Goal: Task Accomplishment & Management: Complete application form

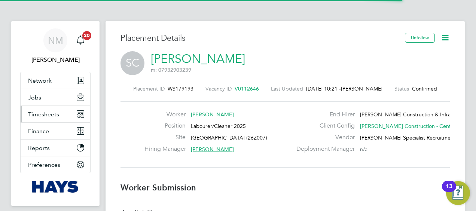
click at [52, 116] on span "Timesheets" at bounding box center [43, 114] width 31 height 7
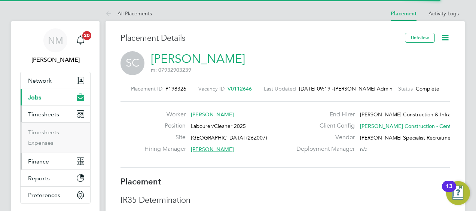
scroll to position [4, 4]
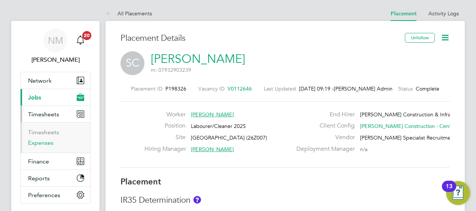
click at [49, 141] on link "Expenses" at bounding box center [40, 142] width 25 height 7
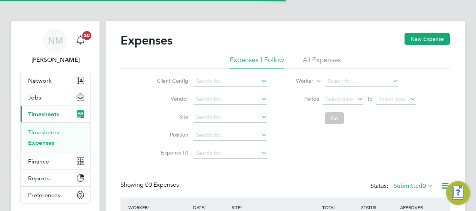
click at [48, 134] on link "Timesheets" at bounding box center [43, 132] width 31 height 7
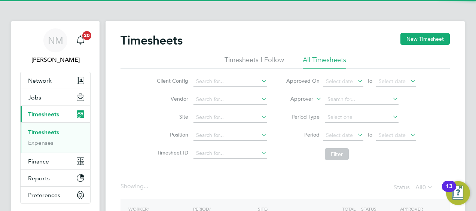
click at [302, 100] on label "Approver" at bounding box center [297, 98] width 34 height 7
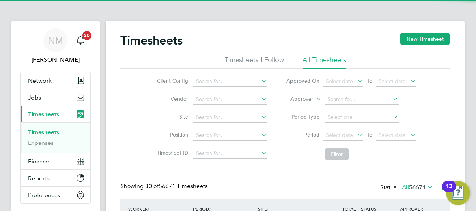
click at [298, 100] on label "Approver" at bounding box center [297, 98] width 34 height 7
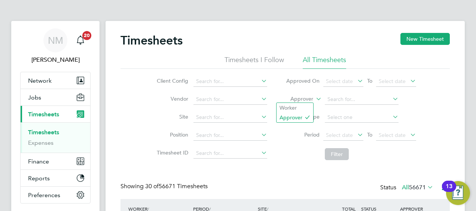
click at [297, 100] on label "Approver" at bounding box center [297, 98] width 34 height 7
click at [294, 104] on li "Worker" at bounding box center [295, 108] width 37 height 10
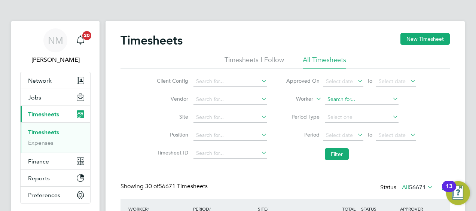
click at [340, 103] on input at bounding box center [362, 99] width 74 height 10
click at [345, 110] on li "Hux ley Giffard" at bounding box center [361, 109] width 74 height 10
type input "Huxley Giffard"
click at [335, 151] on button "Filter" at bounding box center [337, 154] width 24 height 12
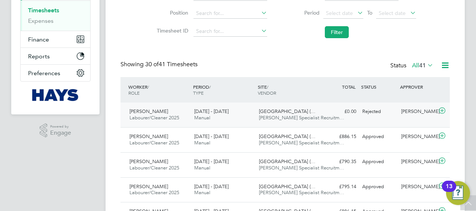
click at [257, 103] on div "Huxley Giffard Labourer/Cleaner 2025 16 - 22 Aug 2025 16 - 22 Aug 2025 Manual G…" at bounding box center [284, 115] width 329 height 25
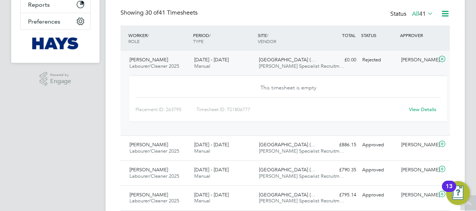
click at [422, 107] on link "View Details" at bounding box center [422, 109] width 27 height 6
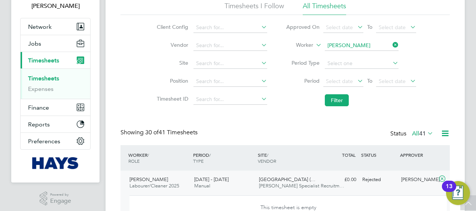
scroll to position [17, 0]
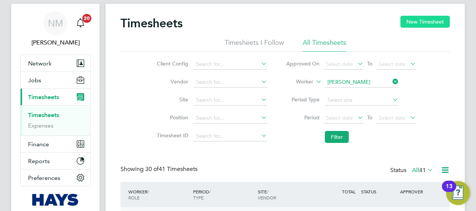
click at [431, 24] on button "New Timesheet" at bounding box center [424, 22] width 49 height 12
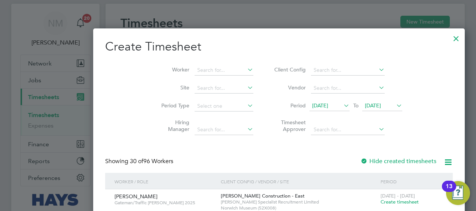
scroll to position [1424, 290]
click at [312, 108] on span "12 Aug 2025" at bounding box center [320, 105] width 16 height 7
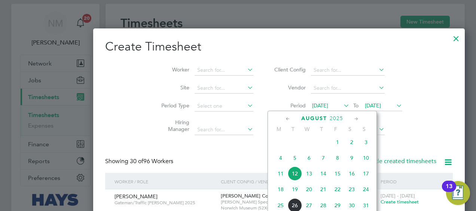
click at [341, 177] on span "15" at bounding box center [337, 174] width 14 height 14
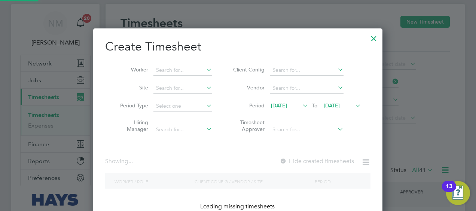
scroll to position [211, 290]
click at [326, 105] on span "19 Aug 2025" at bounding box center [332, 105] width 16 height 7
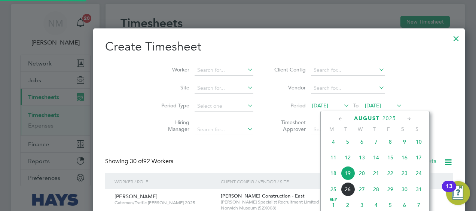
scroll to position [1456, 290]
click at [388, 174] on span "22" at bounding box center [390, 173] width 14 height 14
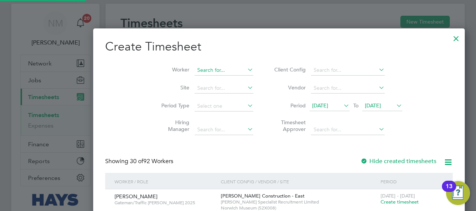
click at [195, 74] on input at bounding box center [224, 70] width 59 height 10
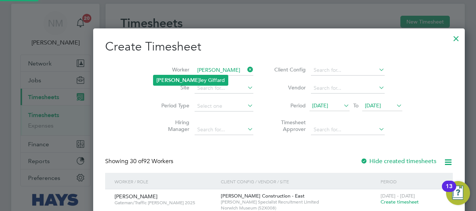
click at [171, 82] on li "Hux ley Giffard" at bounding box center [190, 80] width 74 height 10
type input "Huxley Giffard"
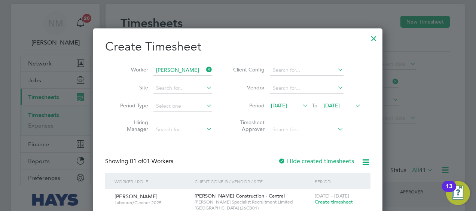
scroll to position [53, 0]
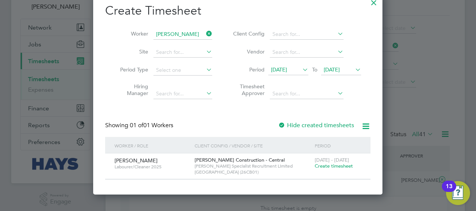
click at [321, 168] on span "Create timesheet" at bounding box center [334, 166] width 38 height 6
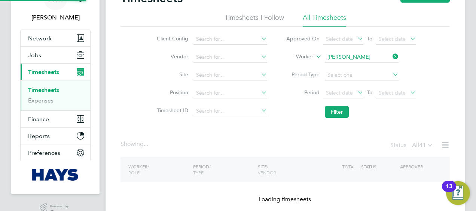
scroll to position [31, 0]
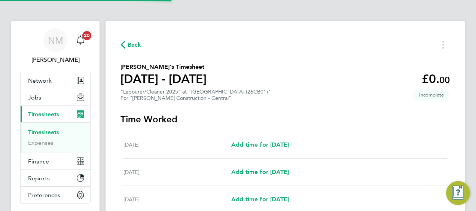
scroll to position [141, 0]
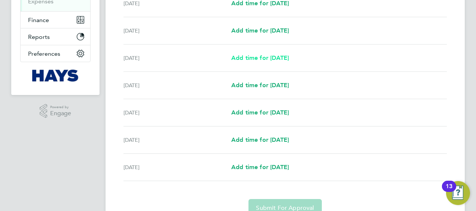
click at [260, 54] on link "Add time for Mon 18 Aug" at bounding box center [260, 58] width 58 height 9
select select "30"
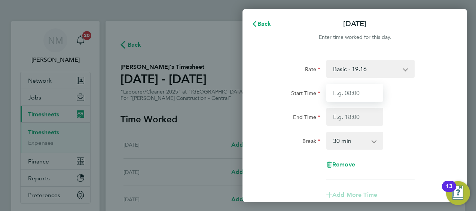
click at [363, 89] on input "Start Time" at bounding box center [354, 93] width 57 height 18
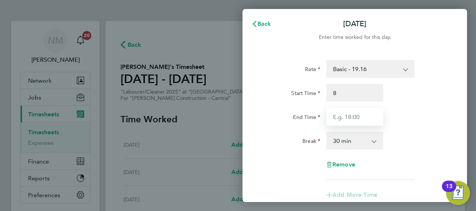
type input "08:00"
type input "17:00"
click at [427, 124] on div "End Time 17:00" at bounding box center [354, 117] width 189 height 18
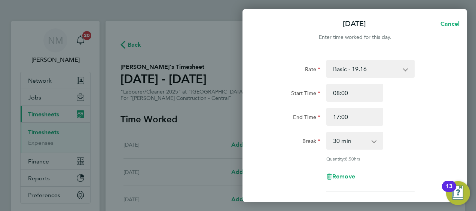
scroll to position [127, 0]
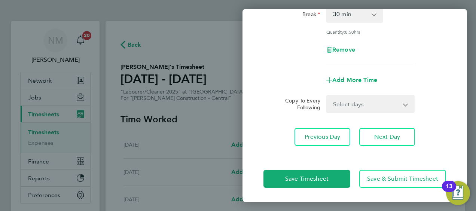
click at [348, 97] on select "Select days Day Tuesday Wednesday Thursday Friday" at bounding box center [366, 104] width 79 height 16
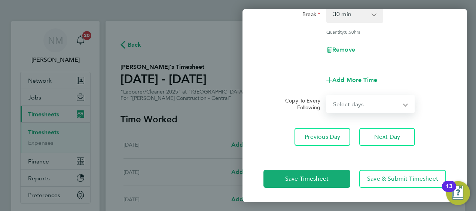
select select "DAY"
click at [327, 96] on select "Select days Day Tuesday Wednesday Thursday Friday" at bounding box center [366, 104] width 79 height 16
select select "2025-08-22"
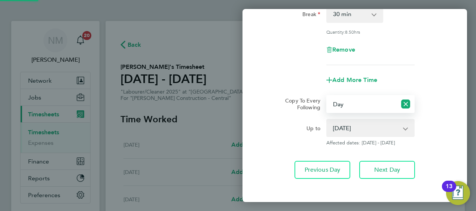
scroll to position [160, 0]
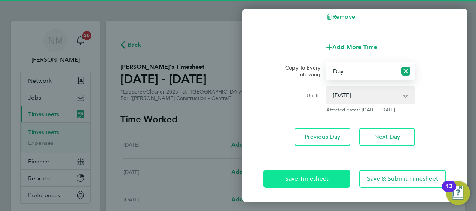
click at [296, 177] on span "Save Timesheet" at bounding box center [306, 178] width 43 height 7
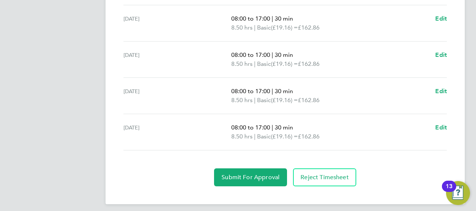
scroll to position [328, 0]
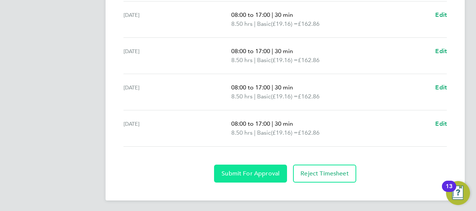
click at [251, 171] on span "Submit For Approval" at bounding box center [251, 173] width 58 height 7
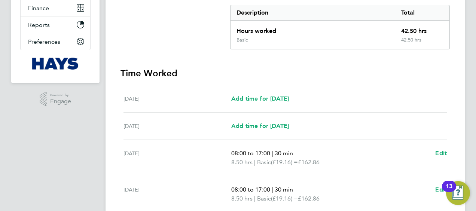
scroll to position [2, 0]
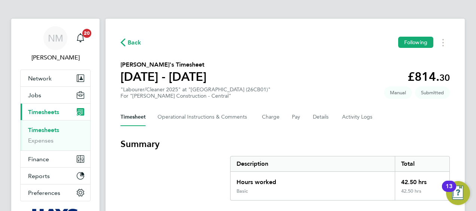
click at [134, 46] on span "Back" at bounding box center [135, 42] width 14 height 9
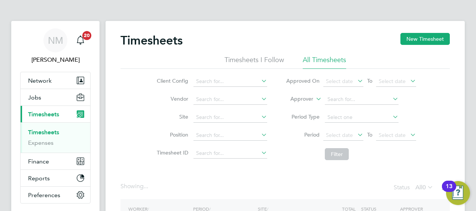
click at [301, 96] on label "Approver" at bounding box center [297, 98] width 34 height 7
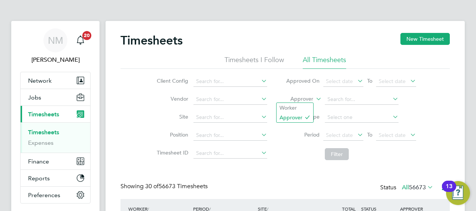
click at [298, 105] on li "Worker" at bounding box center [295, 108] width 37 height 10
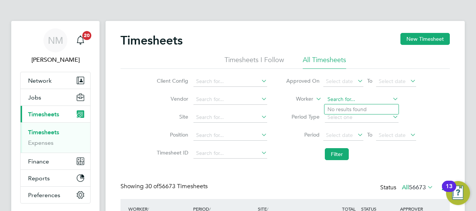
click at [330, 98] on input at bounding box center [362, 99] width 74 height 10
click at [341, 103] on input "ashley ll" at bounding box center [362, 99] width 74 height 10
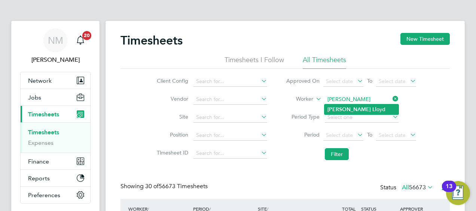
click at [343, 109] on b "Ashley" at bounding box center [348, 109] width 43 height 6
type input "Ashley Lloyd"
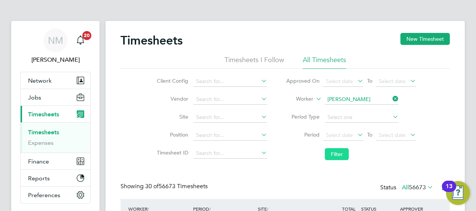
click at [333, 155] on button "Filter" at bounding box center [337, 154] width 24 height 12
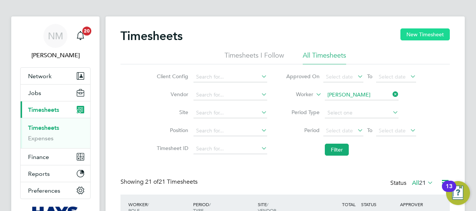
click at [413, 29] on button "New Timesheet" at bounding box center [424, 34] width 49 height 12
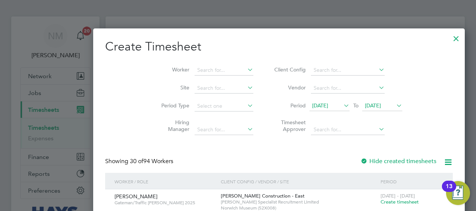
click at [309, 110] on span "12 Aug 2025" at bounding box center [329, 106] width 40 height 10
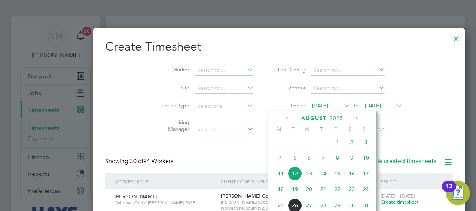
click at [337, 195] on span "22" at bounding box center [337, 189] width 14 height 14
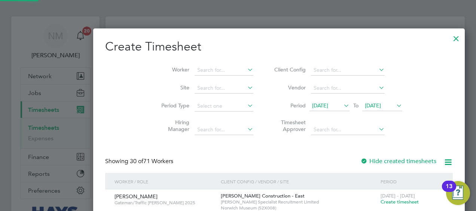
click at [312, 108] on span "22 Aug 2025" at bounding box center [320, 105] width 16 height 7
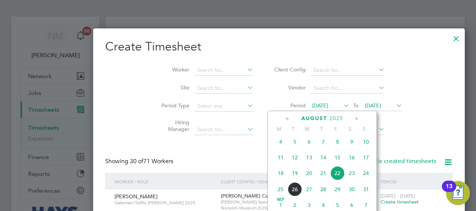
click at [337, 164] on span "15" at bounding box center [337, 157] width 14 height 14
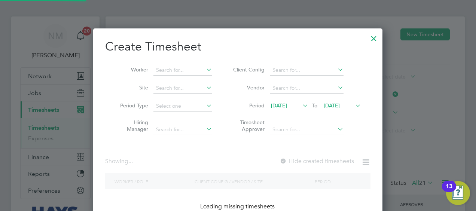
click at [331, 106] on span "22 Aug 2025" at bounding box center [332, 105] width 16 height 7
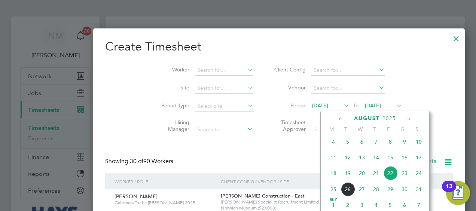
click at [387, 177] on span "22" at bounding box center [390, 173] width 14 height 14
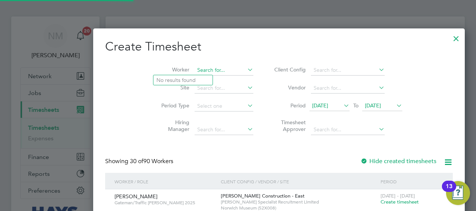
click at [195, 70] on input at bounding box center [224, 70] width 59 height 10
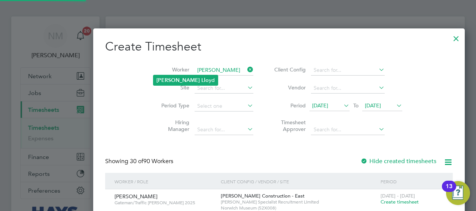
click at [189, 78] on li "Ashley Llo yd" at bounding box center [185, 80] width 64 height 10
type input "Ashley Lloyd"
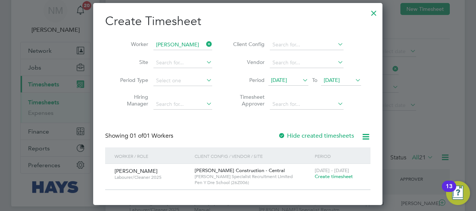
click at [320, 176] on span "Create timesheet" at bounding box center [334, 176] width 38 height 6
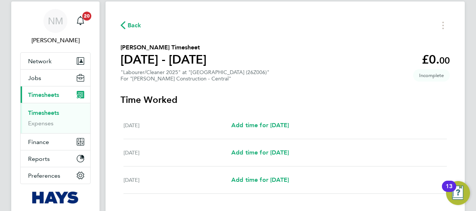
click at [139, 26] on span "Back" at bounding box center [135, 25] width 14 height 9
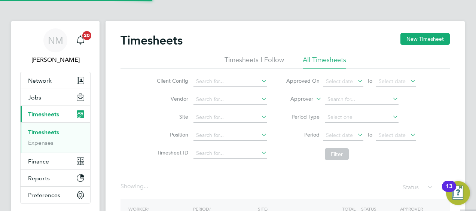
click at [306, 104] on li "Approver" at bounding box center [351, 100] width 149 height 18
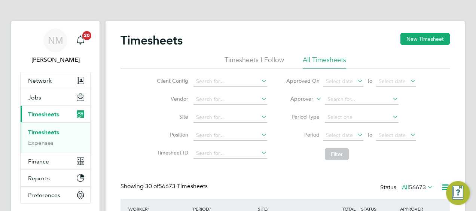
click at [306, 99] on label "Approver" at bounding box center [297, 98] width 34 height 7
click at [306, 105] on li "Worker" at bounding box center [295, 108] width 37 height 10
click at [345, 98] on input at bounding box center [362, 99] width 74 height 10
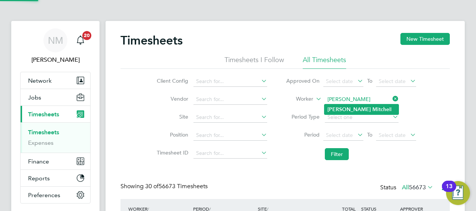
click at [372, 107] on b "Mitche" at bounding box center [380, 109] width 17 height 6
type input "Sean Mitchell"
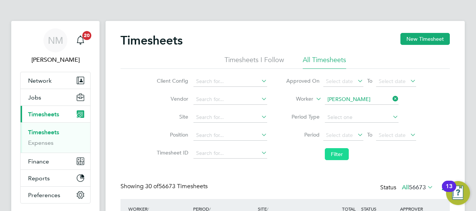
click at [334, 155] on button "Filter" at bounding box center [337, 154] width 24 height 12
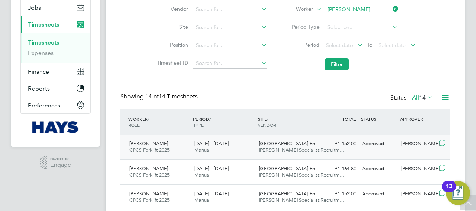
click at [263, 150] on span "Hays Specialist Recruitm…" at bounding box center [301, 150] width 85 height 6
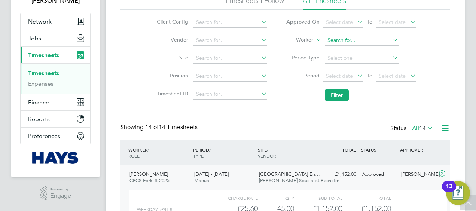
click at [388, 40] on input at bounding box center [362, 40] width 74 height 10
click at [377, 40] on input at bounding box center [362, 40] width 74 height 10
click at [376, 45] on input "cez" at bounding box center [362, 40] width 74 height 10
type input "cez"
click at [376, 45] on ul "Cez ary Sokolowski" at bounding box center [361, 50] width 75 height 11
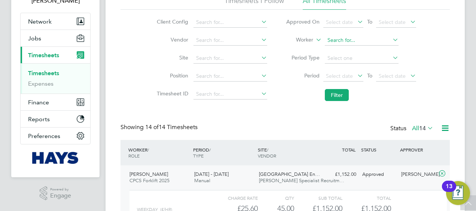
click at [373, 42] on input at bounding box center [362, 40] width 74 height 10
click at [370, 44] on input "cez" at bounding box center [362, 40] width 74 height 10
click at [369, 45] on input "cez" at bounding box center [362, 40] width 74 height 10
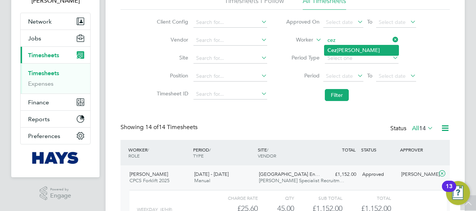
click at [367, 49] on li "Cez ary Sokolowski" at bounding box center [361, 50] width 74 height 10
type input "Cezary Sokolowski"
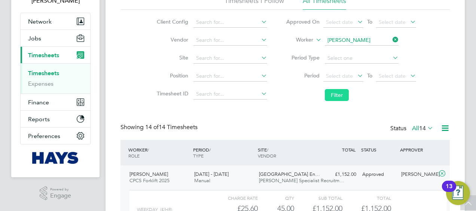
click at [328, 99] on button "Filter" at bounding box center [337, 95] width 24 height 12
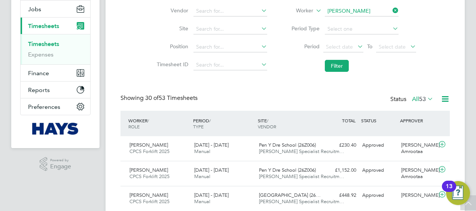
click at [261, 143] on span "Pen Y Dre School (26Z006)" at bounding box center [287, 145] width 57 height 6
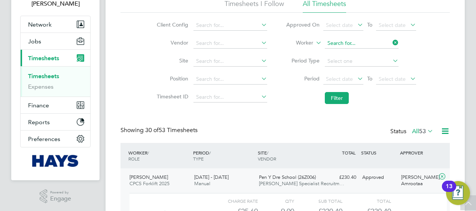
click at [390, 41] on input at bounding box center [362, 43] width 74 height 10
click at [380, 43] on input at bounding box center [362, 43] width 74 height 10
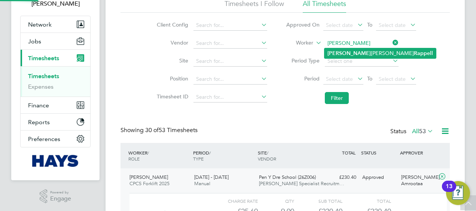
click at [414, 52] on b "Rappell" at bounding box center [423, 53] width 19 height 6
type input "Simon James Rappell"
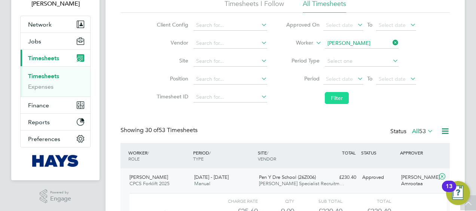
click at [340, 95] on button "Filter" at bounding box center [337, 98] width 24 height 12
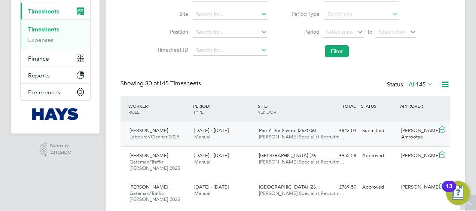
click at [249, 130] on div "16 - 22 Aug 2025 Manual" at bounding box center [223, 134] width 65 height 19
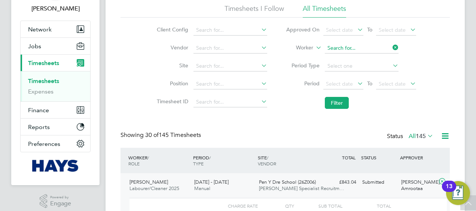
click at [388, 44] on input at bounding box center [362, 48] width 74 height 10
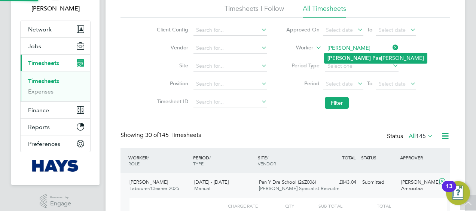
click at [368, 56] on li "Greg Pas coe" at bounding box center [375, 58] width 103 height 10
type input "Greg Pascoe"
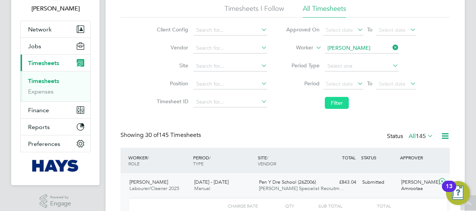
click at [329, 102] on button "Filter" at bounding box center [337, 103] width 24 height 12
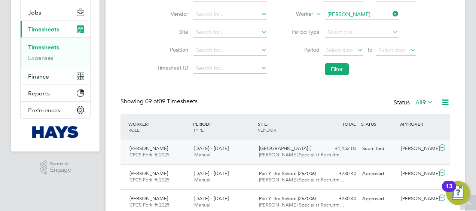
click at [303, 143] on div "Goetre Primary School (… Hays Specialist Recruitm…" at bounding box center [288, 152] width 65 height 19
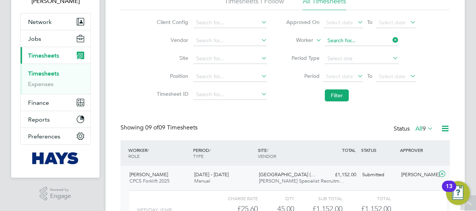
click at [388, 39] on input at bounding box center [362, 41] width 74 height 10
click at [379, 39] on input at bounding box center [362, 41] width 74 height 10
click at [370, 50] on li "Carwyn Ed wards" at bounding box center [361, 51] width 74 height 10
type input "Carwyn Edwards"
click at [336, 97] on button "Filter" at bounding box center [337, 95] width 24 height 12
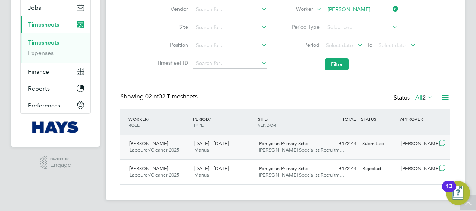
click at [289, 142] on span "Pontyclun Primary Scho…" at bounding box center [286, 143] width 55 height 6
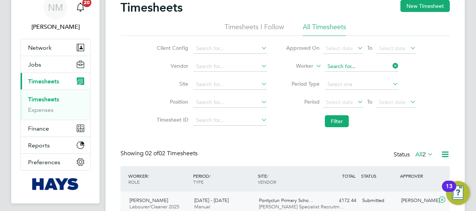
click at [390, 66] on input at bounding box center [362, 66] width 74 height 10
click at [377, 67] on input at bounding box center [362, 66] width 74 height 10
click at [369, 74] on li "Damilola Baba jide" at bounding box center [370, 76] width 92 height 10
type input "Damilola Babajide"
click at [369, 74] on li "Damilola Baba jide" at bounding box center [370, 76] width 92 height 10
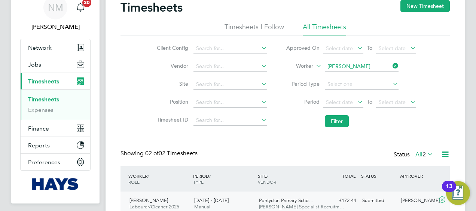
click at [391, 65] on icon at bounding box center [391, 66] width 0 height 10
click at [381, 65] on input at bounding box center [362, 66] width 74 height 10
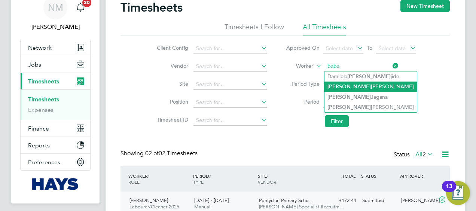
click at [375, 82] on li "Baba tunde Osibowale" at bounding box center [370, 87] width 92 height 10
type input "Babatunde Osibowale"
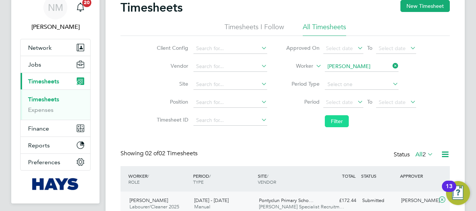
click at [332, 119] on button "Filter" at bounding box center [337, 121] width 24 height 12
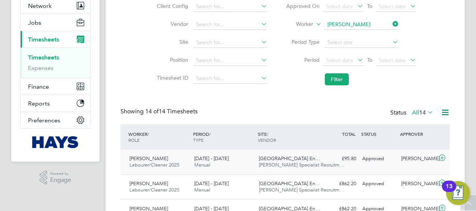
click at [320, 168] on div "Willows High School En… Hays Specialist Recruitm…" at bounding box center [288, 162] width 65 height 19
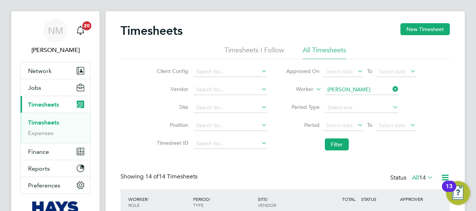
click at [391, 89] on icon at bounding box center [391, 89] width 0 height 10
click at [374, 90] on input at bounding box center [362, 90] width 74 height 10
click at [358, 103] on li "Ashley Ll oyd" at bounding box center [361, 100] width 74 height 10
type input "Ashley Lloyd"
click at [338, 141] on button "Filter" at bounding box center [337, 144] width 24 height 12
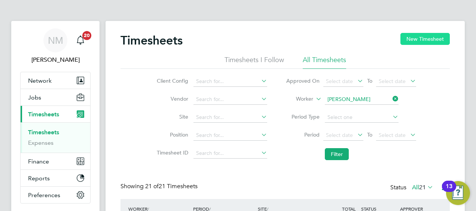
click at [433, 39] on button "New Timesheet" at bounding box center [424, 39] width 49 height 12
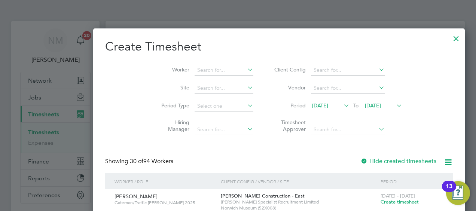
click at [309, 109] on span "12 Aug 2025" at bounding box center [329, 106] width 40 height 10
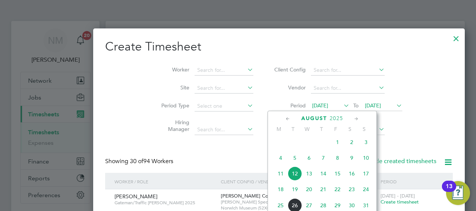
click at [341, 181] on span "15" at bounding box center [337, 174] width 14 height 14
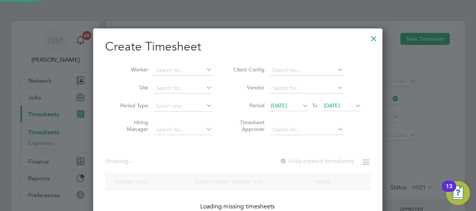
click at [331, 109] on span "19 Aug 2025" at bounding box center [341, 106] width 40 height 10
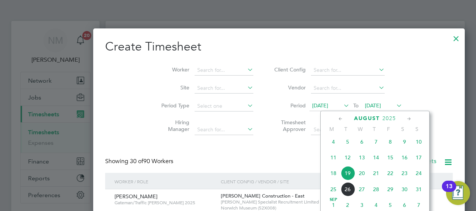
click at [390, 178] on span "22" at bounding box center [390, 173] width 14 height 14
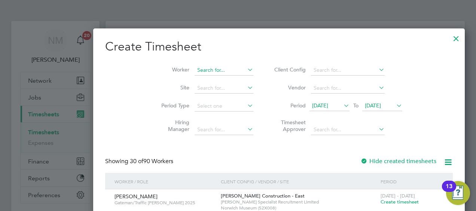
click at [195, 69] on input at bounding box center [224, 70] width 59 height 10
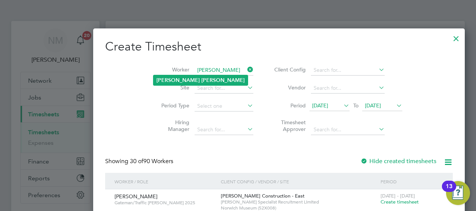
click at [190, 83] on li "Ashley Lloyd" at bounding box center [200, 80] width 94 height 10
type input "Ashley Lloyd"
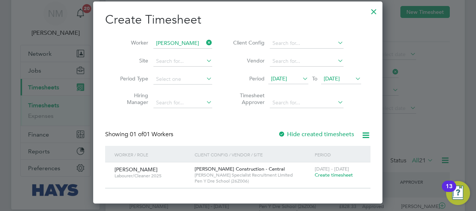
click at [332, 177] on span "Create timesheet" at bounding box center [334, 175] width 38 height 6
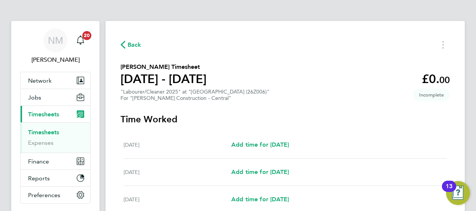
click at [137, 43] on span "Back" at bounding box center [135, 44] width 14 height 9
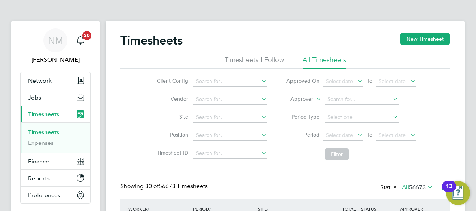
scroll to position [19, 65]
click at [288, 97] on label "Approver" at bounding box center [297, 98] width 34 height 7
click at [294, 108] on li "Worker" at bounding box center [295, 108] width 37 height 10
click at [351, 96] on input at bounding box center [362, 99] width 74 height 10
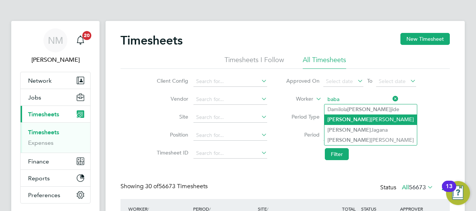
click at [365, 120] on li "Baba tunde Osibowale" at bounding box center [370, 119] width 92 height 10
type input "Babatunde Osibowale"
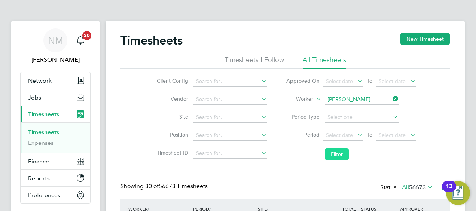
click at [341, 150] on button "Filter" at bounding box center [337, 154] width 24 height 12
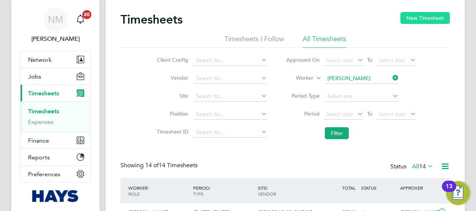
click at [425, 15] on button "New Timesheet" at bounding box center [424, 18] width 49 height 12
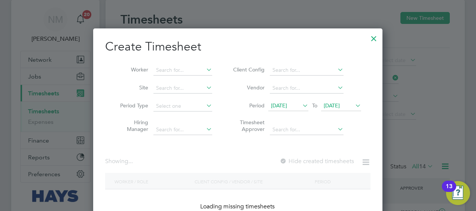
click at [287, 103] on span "12 Aug 2025" at bounding box center [279, 105] width 16 height 7
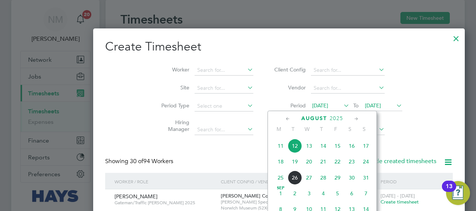
click at [347, 150] on span "16" at bounding box center [352, 146] width 14 height 14
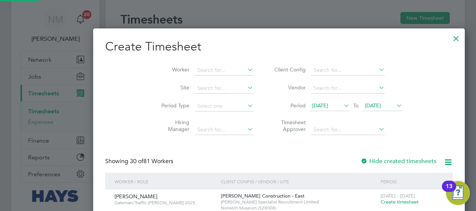
click at [365, 105] on span "19 Aug 2025" at bounding box center [373, 105] width 16 height 7
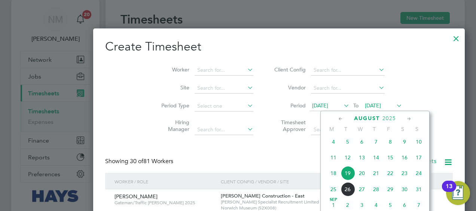
click at [391, 178] on span "22" at bounding box center [390, 173] width 14 height 14
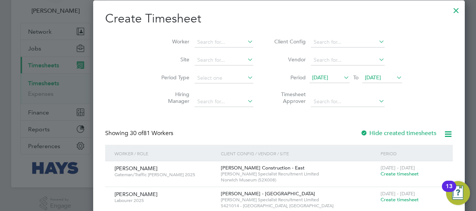
click at [312, 78] on span "16 Aug 2025" at bounding box center [320, 77] width 16 height 7
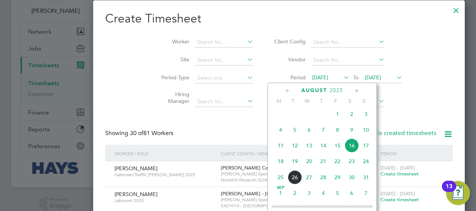
click at [338, 149] on span "15" at bounding box center [337, 145] width 14 height 14
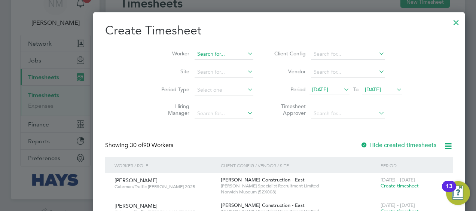
click at [195, 51] on input at bounding box center [224, 54] width 59 height 10
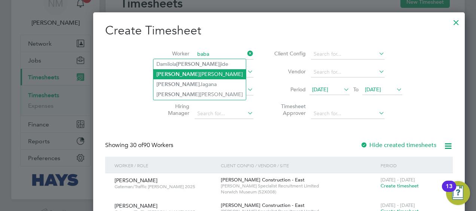
click at [190, 78] on li "Baba tunde Osibowale" at bounding box center [199, 74] width 92 height 10
type input "Babatunde Osibowale"
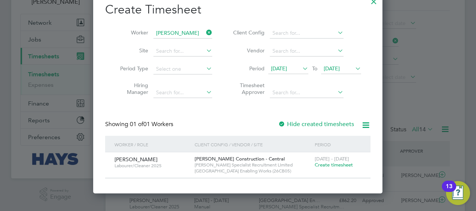
click at [343, 168] on div "16 - 22 Aug 2025 Create timesheet" at bounding box center [338, 162] width 50 height 20
click at [343, 166] on span "Create timesheet" at bounding box center [334, 165] width 38 height 6
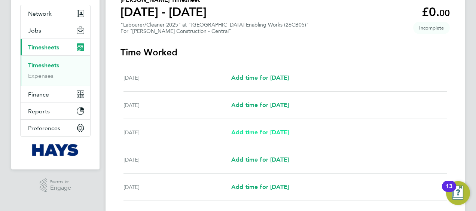
click at [265, 132] on span "Add time for Mon 18 Aug" at bounding box center [260, 132] width 58 height 7
select select "30"
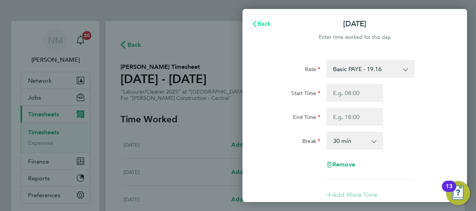
click at [259, 21] on span "Back" at bounding box center [264, 23] width 14 height 7
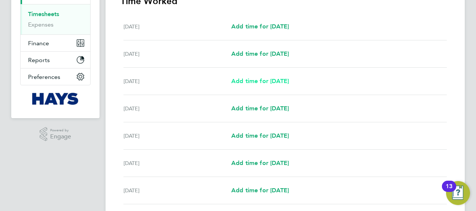
click at [257, 84] on link "Add time for Mon 18 Aug" at bounding box center [260, 81] width 58 height 9
select select "30"
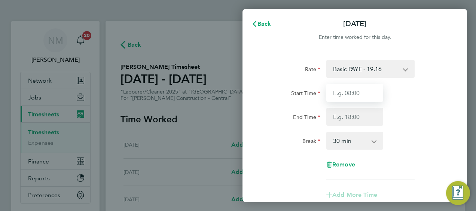
click at [366, 91] on input "Start Time" at bounding box center [354, 93] width 57 height 18
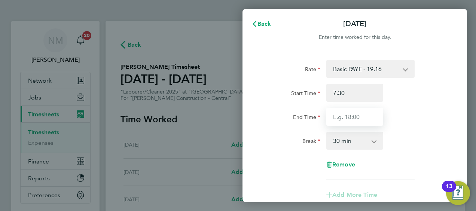
type input "07:30"
type input "17:00"
click at [419, 140] on div "Break 0 min 15 min 30 min 45 min 60 min 75 min 90 min" at bounding box center [354, 141] width 189 height 18
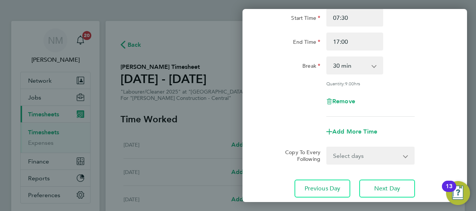
click at [370, 152] on select "Select days Day Tuesday Wednesday Thursday Friday" at bounding box center [366, 155] width 79 height 16
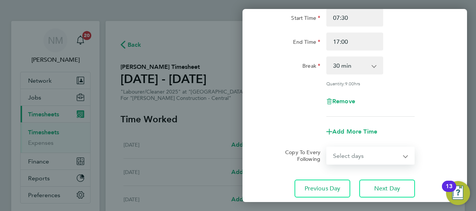
select select "DAY"
click at [327, 147] on select "Select days Day Tuesday Wednesday Thursday Friday" at bounding box center [366, 155] width 79 height 16
select select "2025-08-22"
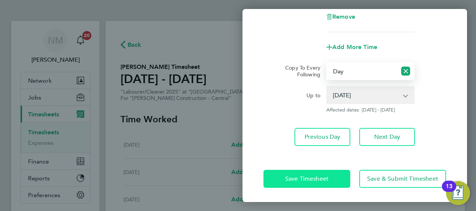
click at [313, 180] on span "Save Timesheet" at bounding box center [306, 178] width 43 height 7
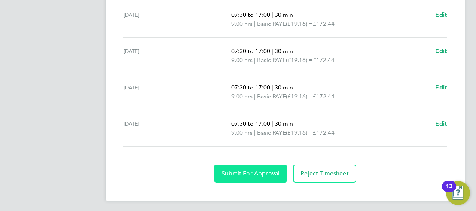
click at [252, 165] on button "Submit For Approval" at bounding box center [250, 174] width 73 height 18
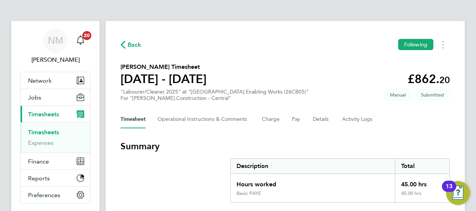
click at [130, 42] on span "Back" at bounding box center [135, 44] width 14 height 9
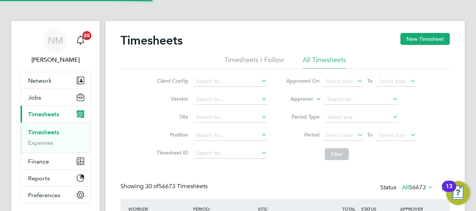
scroll to position [19, 65]
click at [291, 92] on li "Approver" at bounding box center [351, 100] width 149 height 18
click at [294, 96] on label "Approver" at bounding box center [297, 98] width 34 height 7
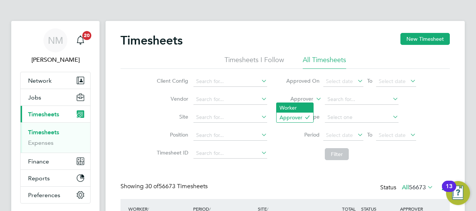
click at [295, 103] on li "Worker" at bounding box center [295, 108] width 37 height 10
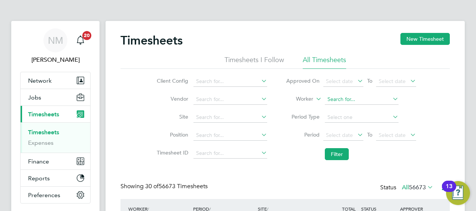
click at [327, 100] on input at bounding box center [362, 99] width 74 height 10
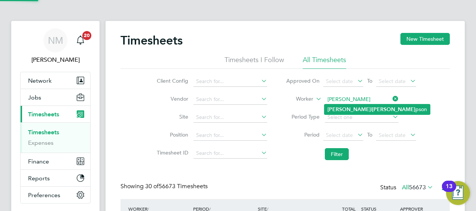
click at [367, 111] on li "Russel l Thom pson" at bounding box center [377, 109] width 106 height 10
type input "Russell Thompson"
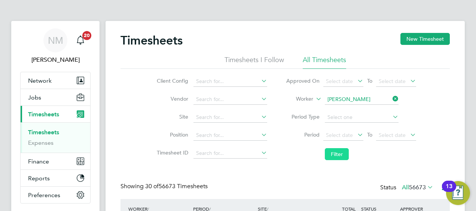
click at [339, 153] on button "Filter" at bounding box center [337, 154] width 24 height 12
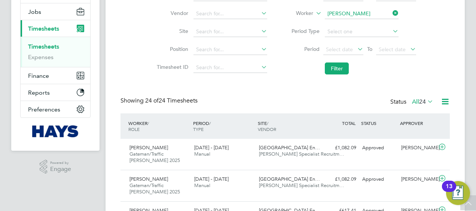
scroll to position [26, 0]
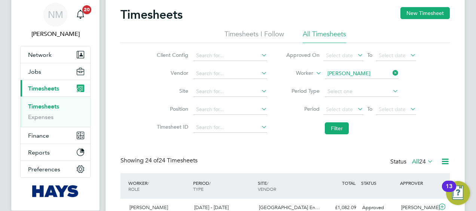
click at [391, 70] on icon at bounding box center [391, 73] width 0 height 10
click at [366, 70] on input at bounding box center [362, 73] width 74 height 10
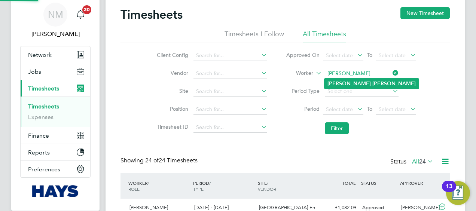
click at [365, 80] on li "Ashley Lloyd" at bounding box center [371, 84] width 94 height 10
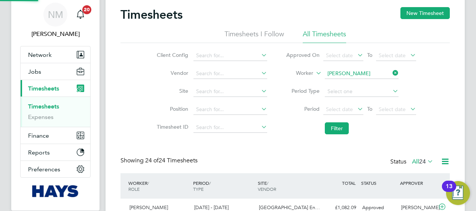
type input "Ashley Lloyd"
click at [332, 135] on li "Filter" at bounding box center [351, 128] width 149 height 19
click at [341, 121] on li "Filter" at bounding box center [351, 128] width 149 height 19
click at [337, 126] on button "Filter" at bounding box center [337, 128] width 24 height 12
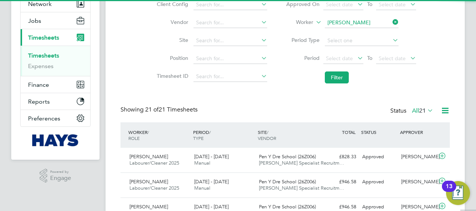
scroll to position [4, 4]
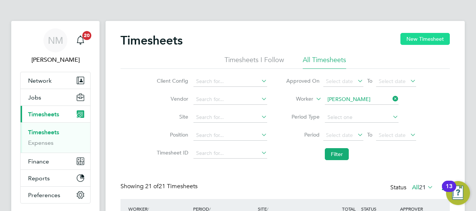
click at [430, 40] on button "New Timesheet" at bounding box center [424, 39] width 49 height 12
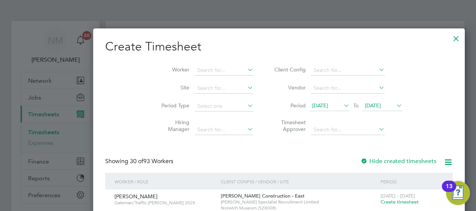
click at [312, 105] on span "12 Aug 2025" at bounding box center [320, 105] width 16 height 7
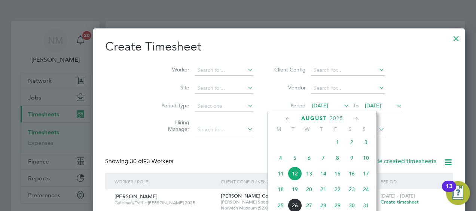
click at [352, 179] on span "16" at bounding box center [352, 174] width 14 height 14
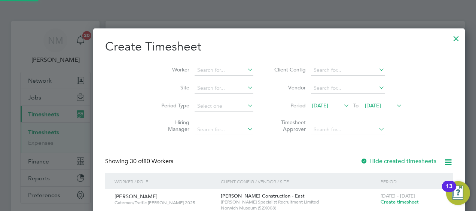
click at [362, 111] on span "19 Aug 2025" at bounding box center [382, 106] width 40 height 10
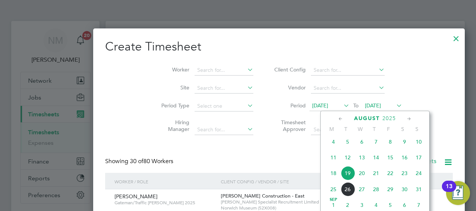
click at [388, 177] on span "22" at bounding box center [390, 173] width 14 height 14
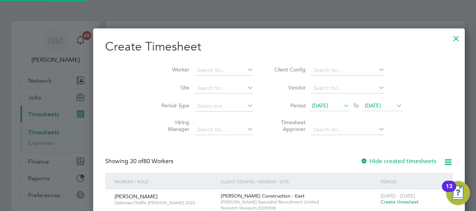
click at [194, 63] on li "Worker" at bounding box center [204, 70] width 116 height 18
click at [195, 66] on input at bounding box center [224, 70] width 59 height 10
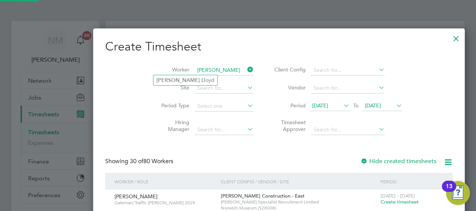
click at [190, 78] on li "Ashley Ll oyd" at bounding box center [185, 80] width 64 height 10
type input "Ashley Lloyd"
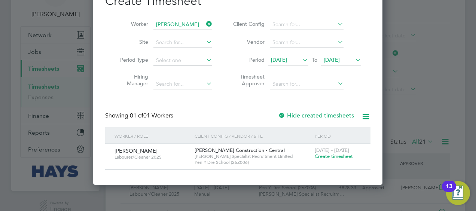
click at [330, 153] on div "16 - 22 Aug 2025 Create timesheet" at bounding box center [338, 154] width 50 height 20
click at [331, 155] on span "Create timesheet" at bounding box center [334, 156] width 38 height 6
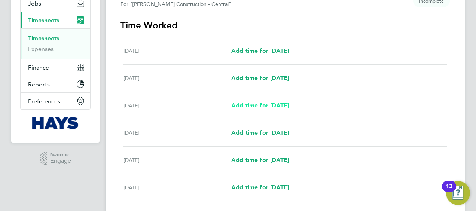
click at [265, 106] on span "Add time for Mon 18 Aug" at bounding box center [260, 105] width 58 height 7
select select "30"
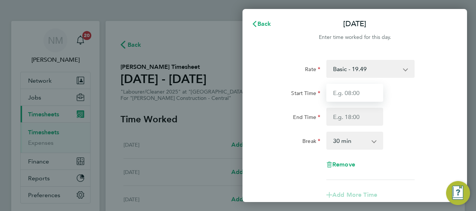
click at [345, 98] on input "Start Time" at bounding box center [354, 93] width 57 height 18
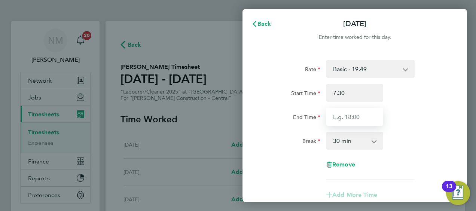
type input "07:30"
type input "17:00"
click at [274, 142] on div "Break" at bounding box center [291, 139] width 57 height 15
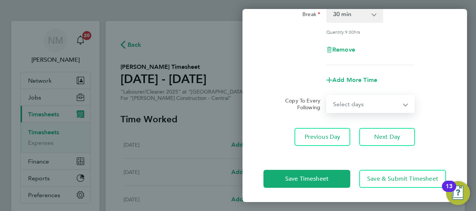
click at [346, 107] on select "Select days Day Tuesday Wednesday Thursday Friday" at bounding box center [366, 104] width 79 height 16
select select "DAY"
click at [327, 96] on select "Select days Day Tuesday Wednesday Thursday Friday" at bounding box center [366, 104] width 79 height 16
select select "2025-08-22"
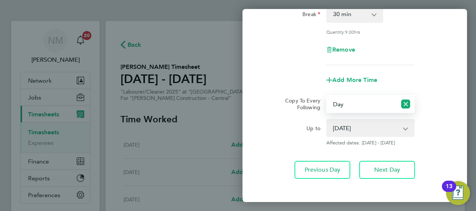
click at [280, 126] on div "Up to" at bounding box center [291, 126] width 57 height 15
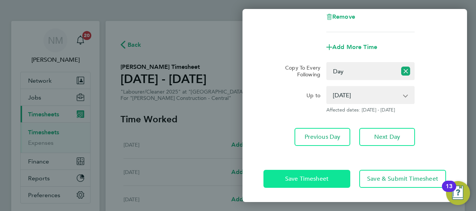
click at [290, 179] on span "Save Timesheet" at bounding box center [306, 178] width 43 height 7
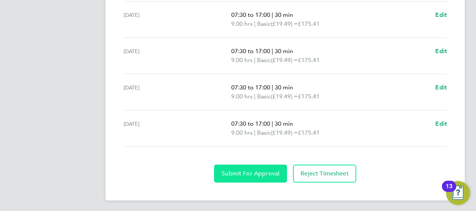
click at [257, 165] on button "Submit For Approval" at bounding box center [250, 174] width 73 height 18
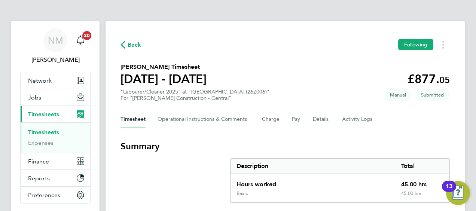
click at [126, 45] on span "Back" at bounding box center [130, 44] width 21 height 7
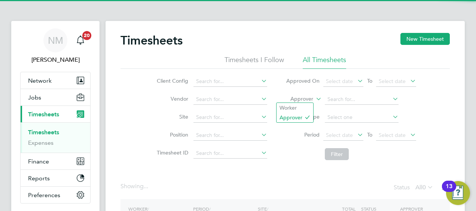
click at [302, 99] on label "Approver" at bounding box center [297, 98] width 34 height 7
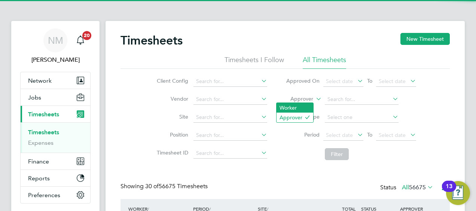
click at [297, 106] on li "Worker" at bounding box center [295, 108] width 37 height 10
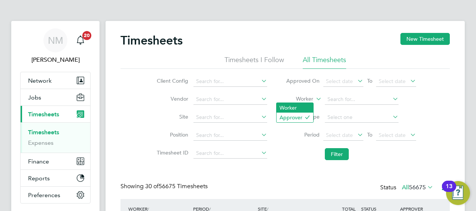
scroll to position [19, 65]
click at [328, 97] on input at bounding box center [362, 99] width 74 height 10
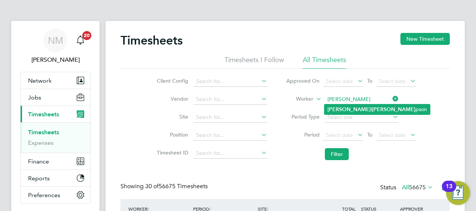
click at [340, 109] on b "Russel" at bounding box center [348, 109] width 43 height 6
type input "Russell Thompson"
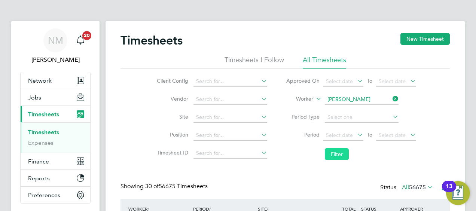
click at [337, 154] on button "Filter" at bounding box center [337, 154] width 24 height 12
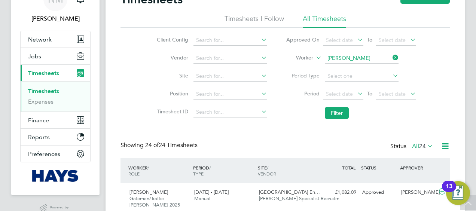
click at [391, 56] on icon at bounding box center [391, 57] width 0 height 10
click at [364, 54] on input at bounding box center [362, 58] width 74 height 10
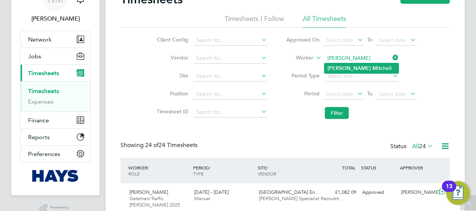
click at [352, 73] on li "Sean Mitc hell" at bounding box center [361, 68] width 74 height 10
type input "Sean Mitchell"
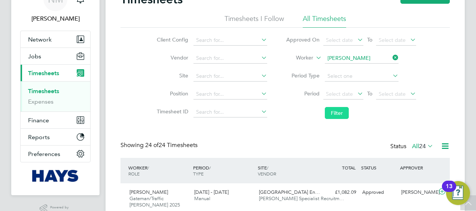
click at [336, 115] on button "Filter" at bounding box center [337, 113] width 24 height 12
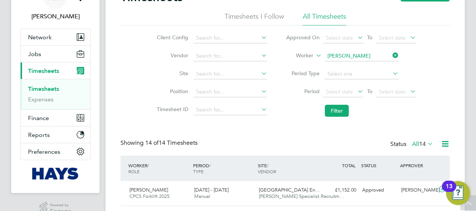
scroll to position [27, 0]
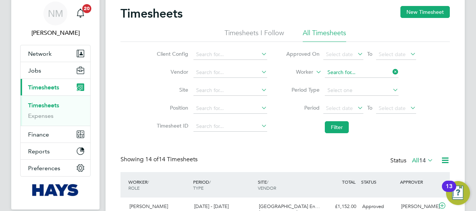
click at [389, 72] on input at bounding box center [362, 72] width 74 height 10
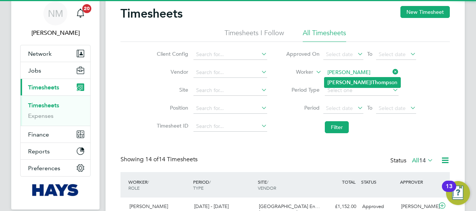
click at [373, 83] on li "Russel l Thomp son" at bounding box center [362, 82] width 76 height 10
type input "Russell Thompson"
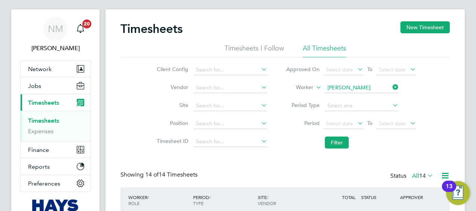
scroll to position [11, 0]
click at [413, 31] on button "New Timesheet" at bounding box center [424, 28] width 49 height 12
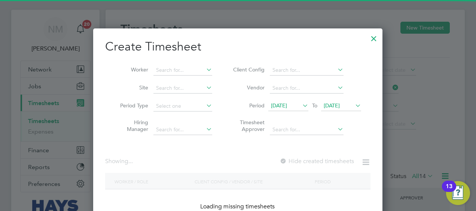
scroll to position [1488, 290]
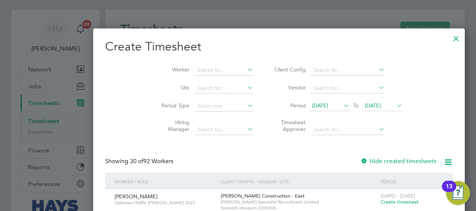
click at [312, 107] on span "12 Aug 2025" at bounding box center [320, 105] width 16 height 7
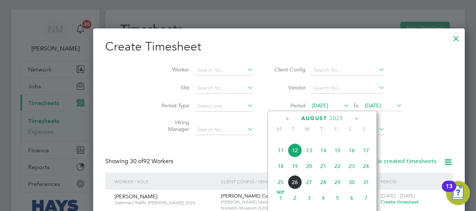
scroll to position [280, 0]
click at [349, 155] on span "16" at bounding box center [352, 150] width 14 height 14
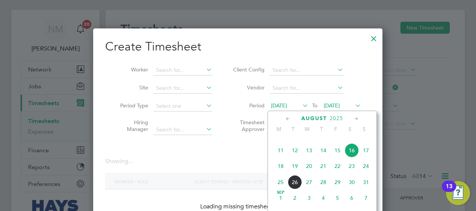
scroll to position [211, 290]
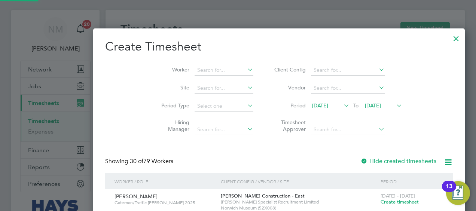
click at [362, 109] on span "19 Aug 2025" at bounding box center [382, 106] width 40 height 10
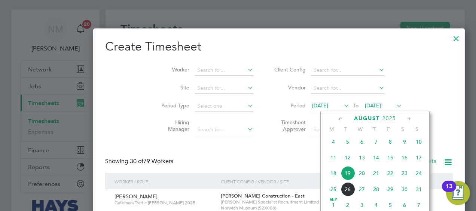
click at [389, 178] on span "22" at bounding box center [390, 173] width 14 height 14
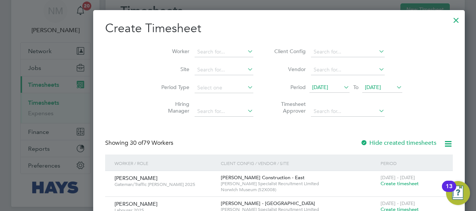
scroll to position [30, 0]
click at [195, 46] on input at bounding box center [224, 51] width 59 height 10
click at [201, 60] on b "Thomp" at bounding box center [209, 61] width 17 height 6
type input "Russell Thompson"
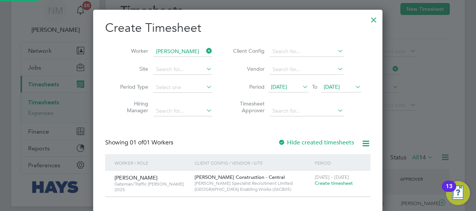
scroll to position [202, 290]
click at [335, 184] on span "Create timesheet" at bounding box center [334, 183] width 38 height 6
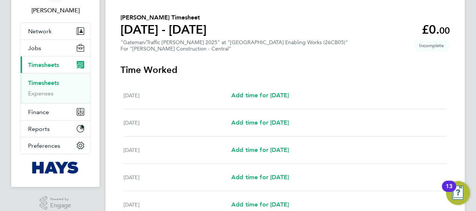
scroll to position [80, 0]
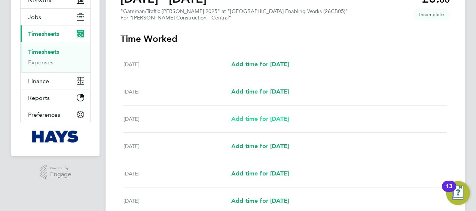
click at [263, 122] on span "Add time for Mon 18 Aug" at bounding box center [260, 118] width 58 height 7
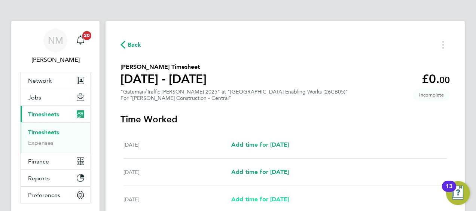
select select "30"
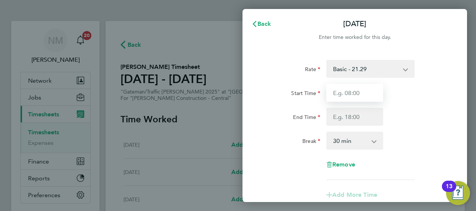
click at [351, 95] on input "Start Time" at bounding box center [354, 93] width 57 height 18
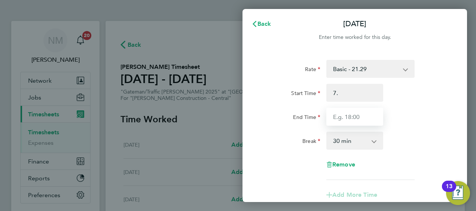
type input "07:00"
click at [353, 109] on input "End Time" at bounding box center [354, 117] width 57 height 18
type input "2"
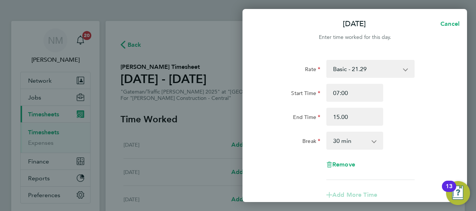
type input "15:00"
click at [352, 134] on select "0 min 15 min 30 min 45 min 60 min 75 min 90 min" at bounding box center [350, 140] width 46 height 16
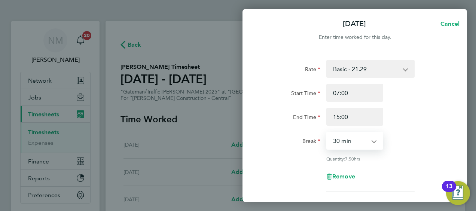
select select "0"
click at [327, 132] on select "0 min 15 min 30 min 45 min 60 min 75 min 90 min" at bounding box center [350, 140] width 46 height 16
click at [421, 118] on div "End Time 15:00" at bounding box center [354, 117] width 189 height 18
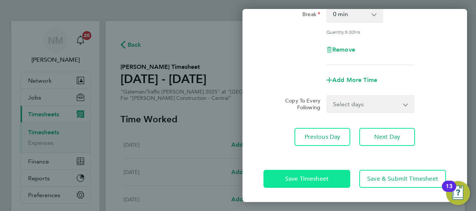
click at [299, 179] on span "Save Timesheet" at bounding box center [306, 178] width 43 height 7
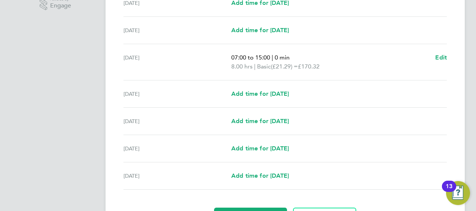
scroll to position [249, 0]
click at [273, 92] on span "Add time for Tue 19 Aug" at bounding box center [260, 94] width 58 height 7
select select "30"
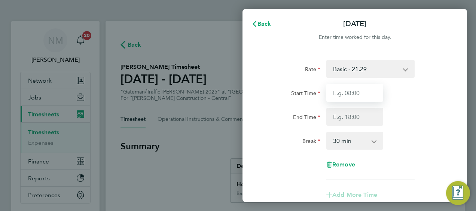
click at [357, 93] on input "Start Time" at bounding box center [354, 93] width 57 height 18
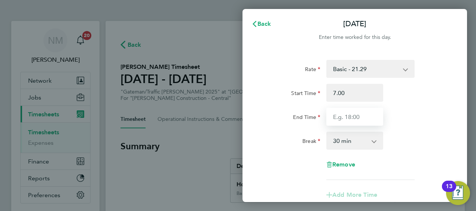
type input "07:00"
click at [355, 116] on input "End Time" at bounding box center [354, 117] width 57 height 18
type input "17:00"
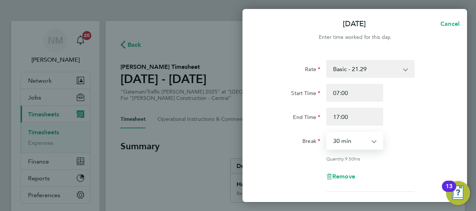
click at [354, 145] on select "0 min 15 min 30 min 45 min 60 min 75 min 90 min" at bounding box center [350, 140] width 46 height 16
select select "0"
click at [327, 132] on select "0 min 15 min 30 min 45 min 60 min 75 min 90 min" at bounding box center [350, 140] width 46 height 16
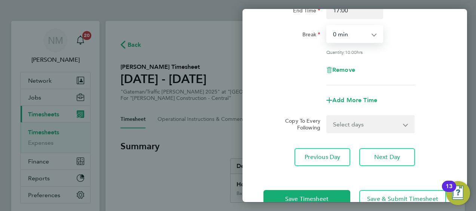
scroll to position [114, 0]
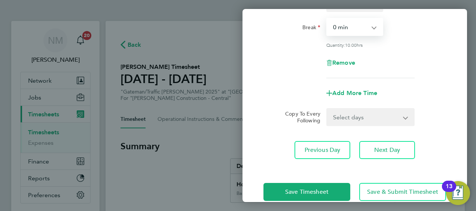
click at [337, 117] on select "Select days Day Wednesday Thursday Friday" at bounding box center [366, 117] width 79 height 16
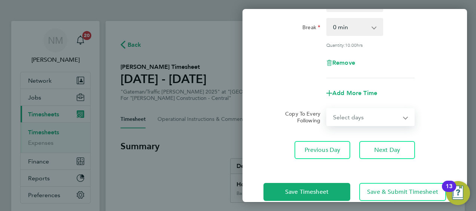
select select "DAY"
click at [327, 109] on select "Select days Day Wednesday Thursday Friday" at bounding box center [366, 117] width 79 height 16
select select "2025-08-22"
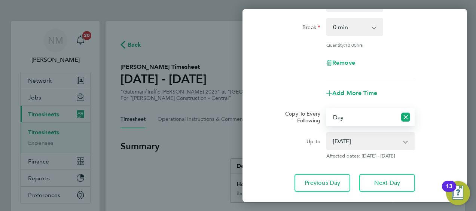
scroll to position [160, 0]
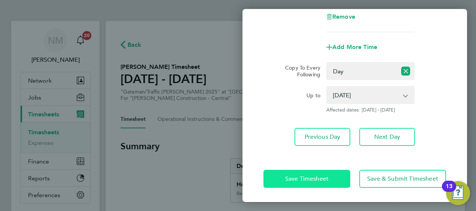
click at [303, 180] on span "Save Timesheet" at bounding box center [306, 178] width 43 height 7
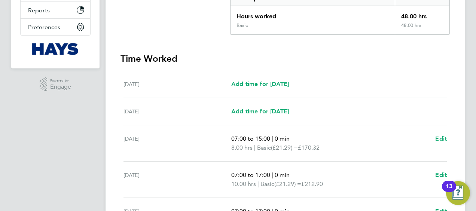
scroll to position [282, 0]
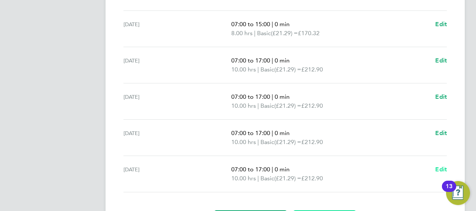
click at [436, 167] on span "Edit" at bounding box center [441, 169] width 12 height 7
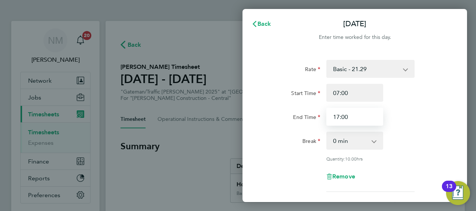
click at [371, 115] on input "17:00" at bounding box center [354, 117] width 57 height 18
type input "16:00"
click at [388, 125] on div "End Time 16:00" at bounding box center [354, 117] width 189 height 18
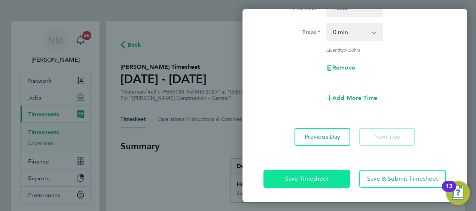
click at [320, 176] on span "Save Timesheet" at bounding box center [306, 178] width 43 height 7
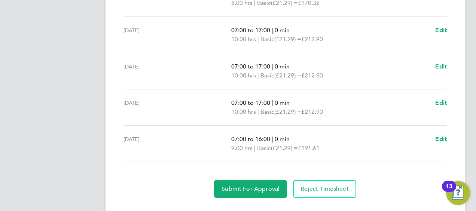
scroll to position [313, 0]
click at [441, 137] on span "Edit" at bounding box center [441, 138] width 12 height 7
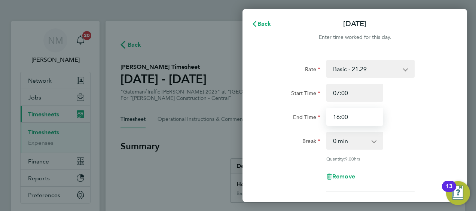
click at [357, 114] on input "16:00" at bounding box center [354, 117] width 57 height 18
type input "14:00"
click at [415, 135] on div "Break 0 min 15 min 30 min 45 min 60 min 75 min 90 min" at bounding box center [354, 141] width 189 height 18
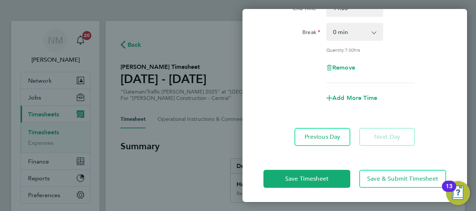
click at [357, 90] on div "Add More Time" at bounding box center [354, 98] width 63 height 18
click at [358, 100] on span "Add More Time" at bounding box center [354, 97] width 45 height 7
select select "null"
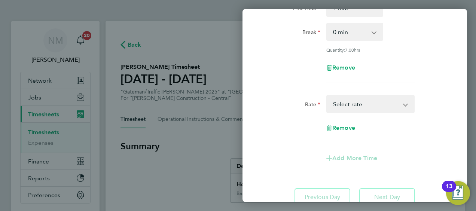
click at [361, 104] on select "Basic - 21.29 Weekday OT 45h+ - 31.01 Sat first 4h - 31.01 Sat after 4h - 40.48…" at bounding box center [366, 104] width 78 height 16
select select "30"
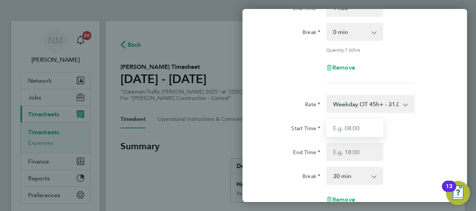
click at [352, 135] on input "Start Time" at bounding box center [354, 128] width 57 height 18
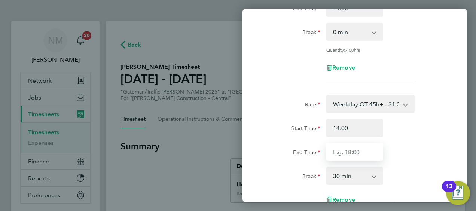
type input "14:00"
click at [353, 149] on input "End Time" at bounding box center [354, 152] width 57 height 18
type input "16:00"
click at [370, 181] on select "0 min 15 min 30 min 45 min 60 min 75 min 90 min" at bounding box center [350, 176] width 46 height 16
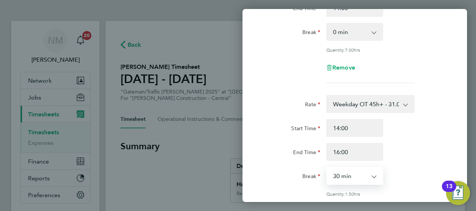
select select "0"
click at [327, 168] on select "0 min 15 min 30 min 45 min 60 min 75 min 90 min" at bounding box center [350, 176] width 46 height 16
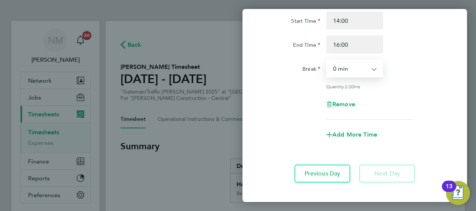
scroll to position [252, 0]
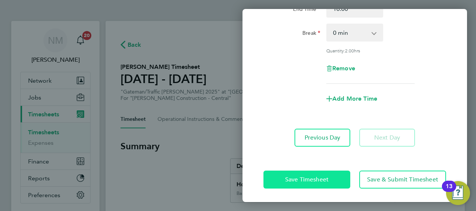
click at [314, 177] on span "Save Timesheet" at bounding box center [306, 179] width 43 height 7
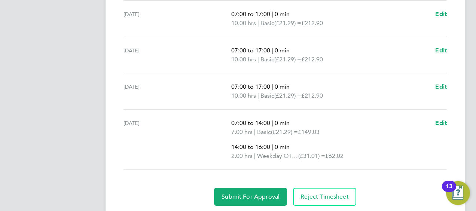
scroll to position [360, 0]
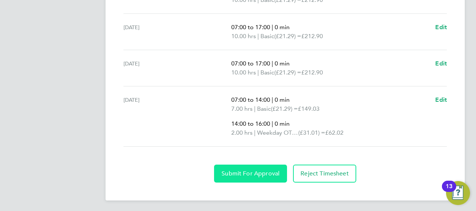
click at [234, 173] on span "Submit For Approval" at bounding box center [251, 173] width 58 height 7
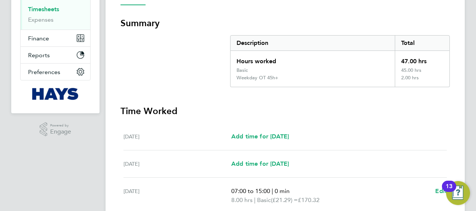
scroll to position [0, 0]
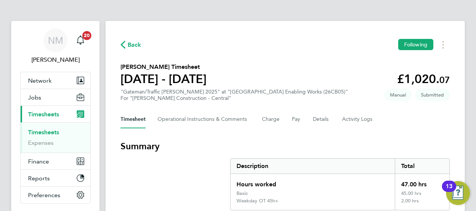
click at [132, 47] on span "Back" at bounding box center [135, 44] width 14 height 9
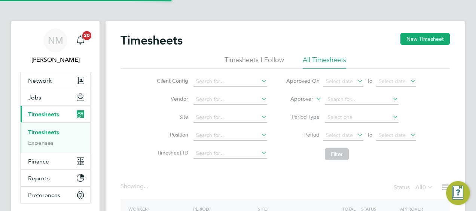
click at [300, 100] on label "Approver" at bounding box center [297, 98] width 34 height 7
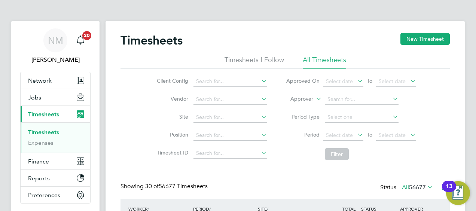
scroll to position [19, 65]
click at [301, 104] on li "Worker" at bounding box center [295, 108] width 37 height 10
click at [331, 103] on input at bounding box center [362, 99] width 74 height 10
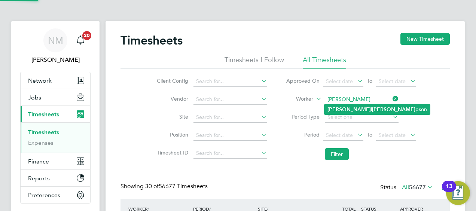
click at [336, 107] on b "Russel" at bounding box center [348, 109] width 43 height 6
type input "Russell Thompson"
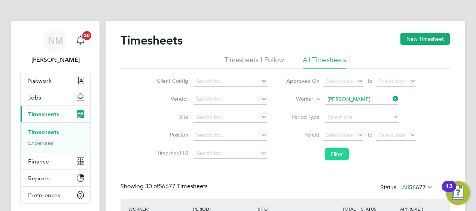
click at [336, 158] on button "Filter" at bounding box center [337, 154] width 24 height 12
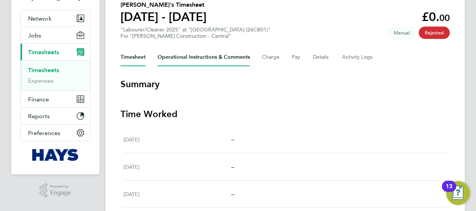
scroll to position [35, 0]
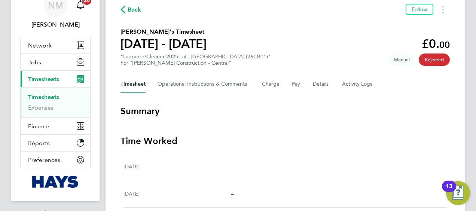
click at [113, 7] on div "Back Follow [PERSON_NAME]'s Timesheet [DATE] - [DATE] £0. 00 "Labourer/Cleaner …" at bounding box center [285, 174] width 359 height 376
